Goal: Download file/media

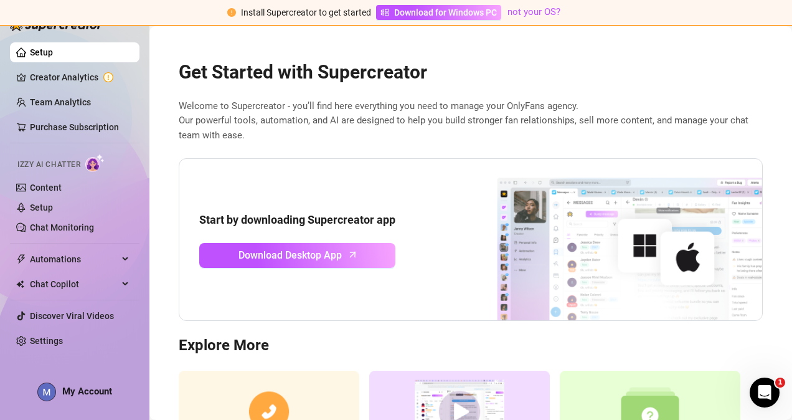
scroll to position [117, 0]
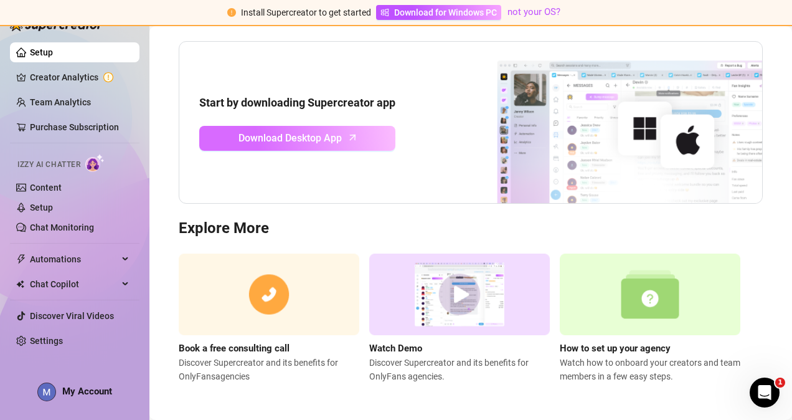
click at [276, 139] on span "Download Desktop App" at bounding box center [289, 138] width 103 height 16
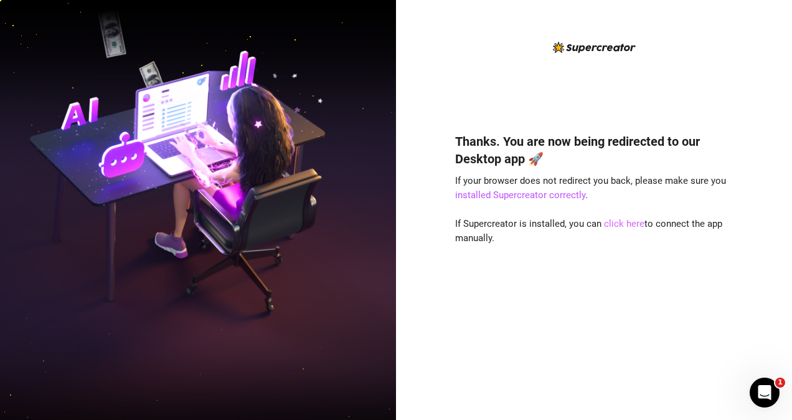
click at [623, 218] on link "click here" at bounding box center [624, 223] width 40 height 11
click at [289, 14] on img at bounding box center [198, 209] width 396 height 497
